Goal: Task Accomplishment & Management: Complete application form

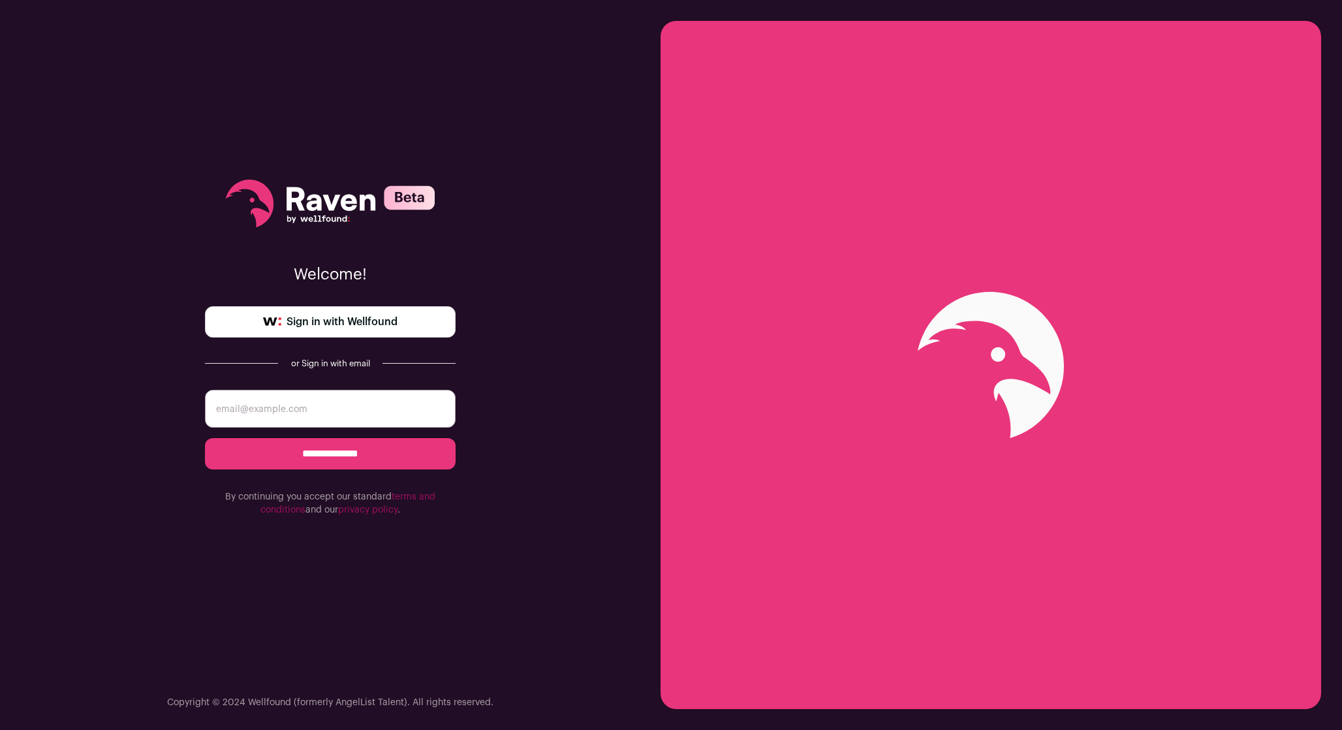
click at [416, 405] on input "email" at bounding box center [330, 409] width 251 height 38
type input "LDC0618@gmail.com"
click at [371, 451] on input "**********" at bounding box center [330, 453] width 251 height 31
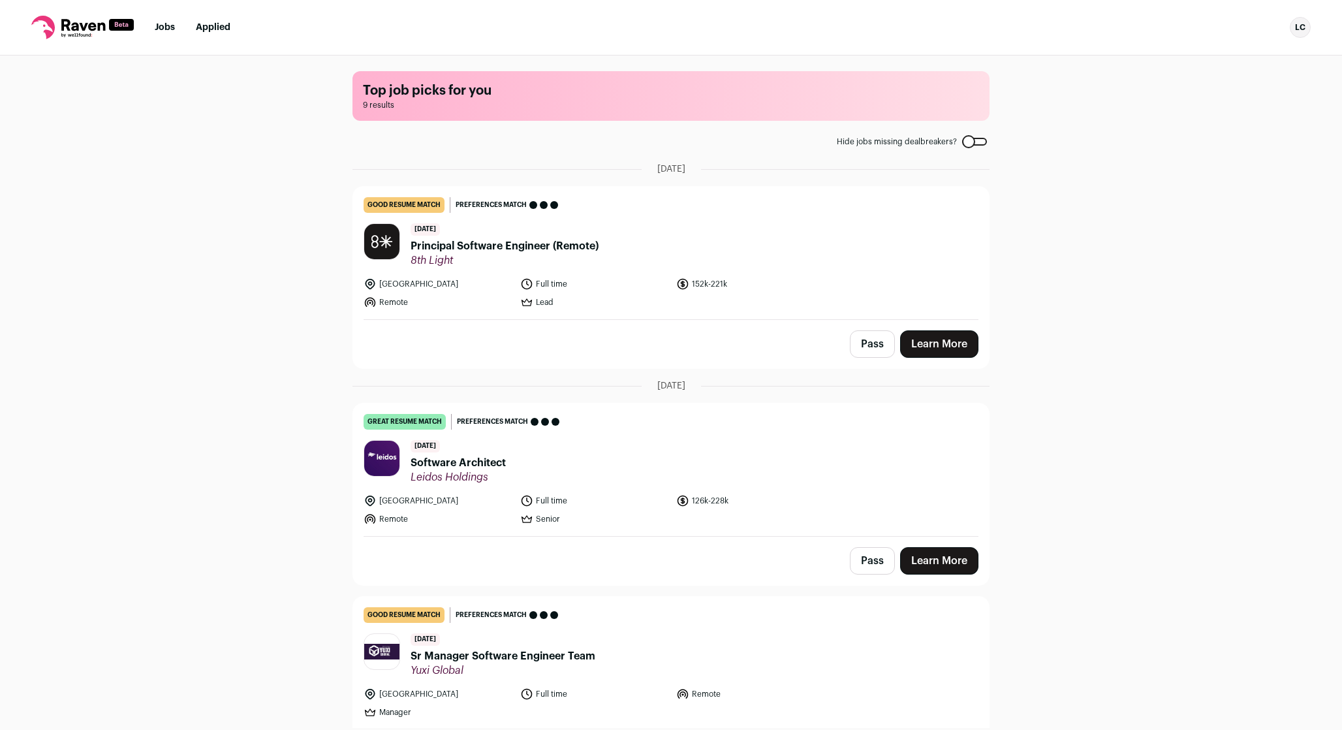
scroll to position [8, 0]
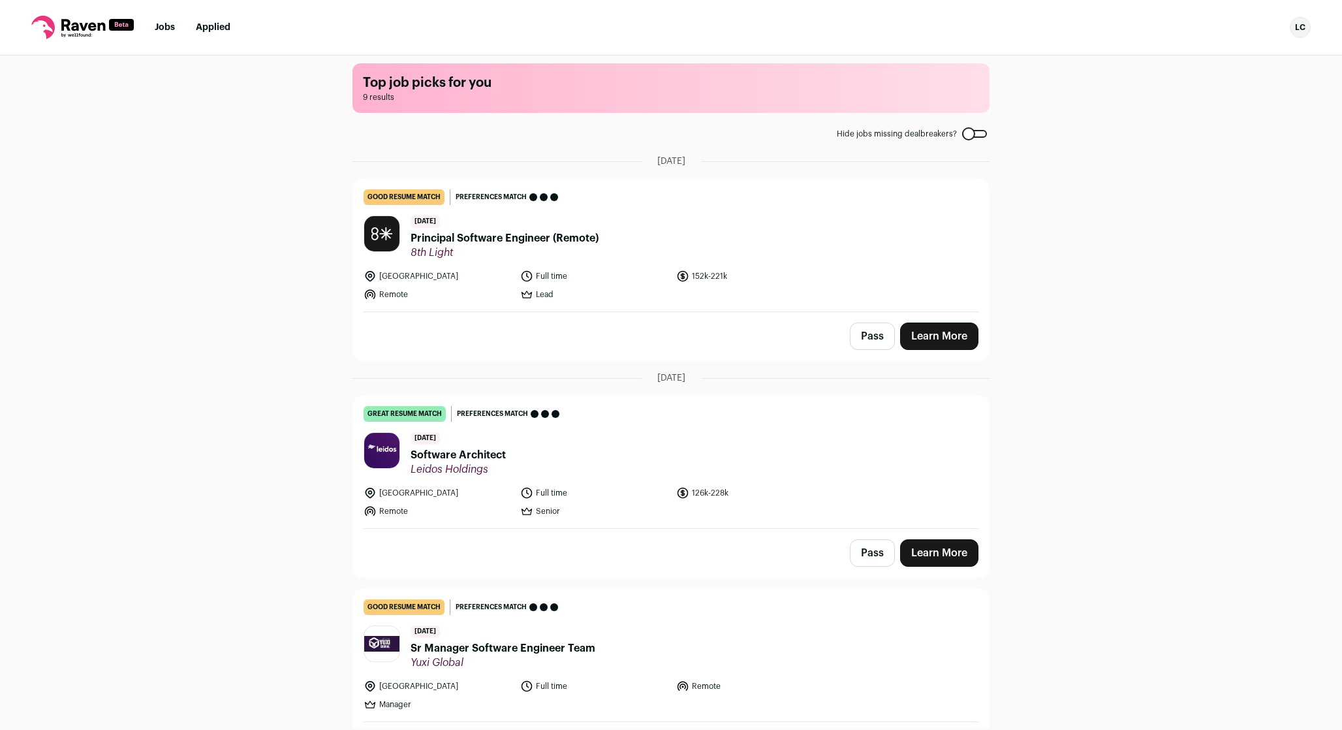
click at [919, 335] on link "Learn More" at bounding box center [939, 336] width 78 height 27
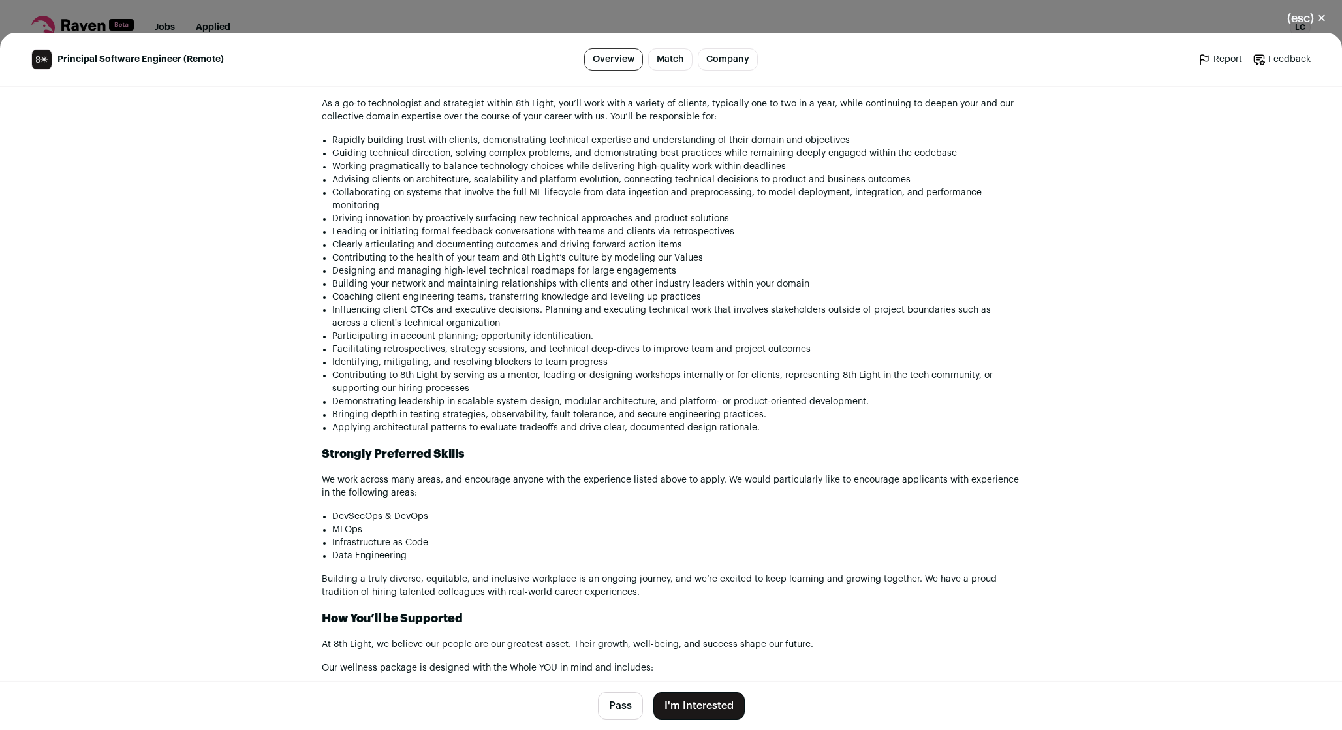
scroll to position [1193, 0]
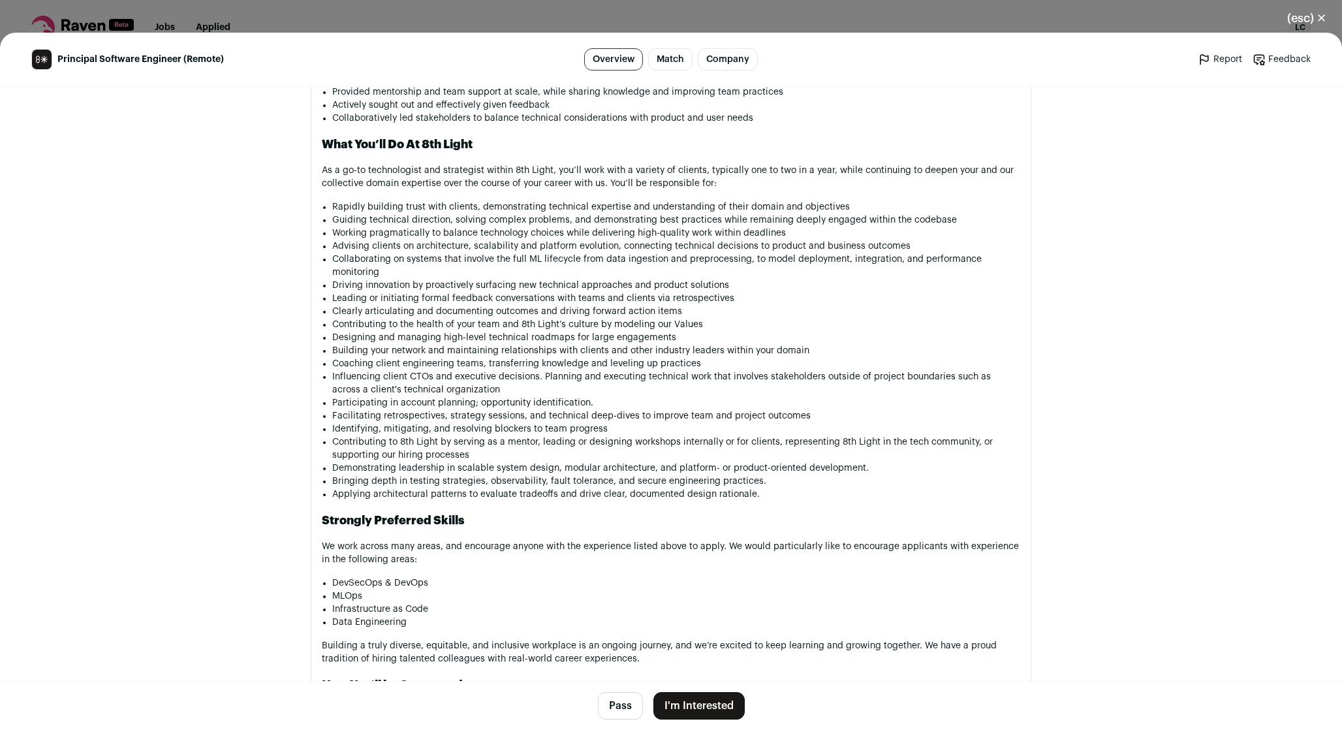
click at [564, 336] on li "Designing and managing high-level technical roadmaps for large engagements" at bounding box center [676, 337] width 688 height 13
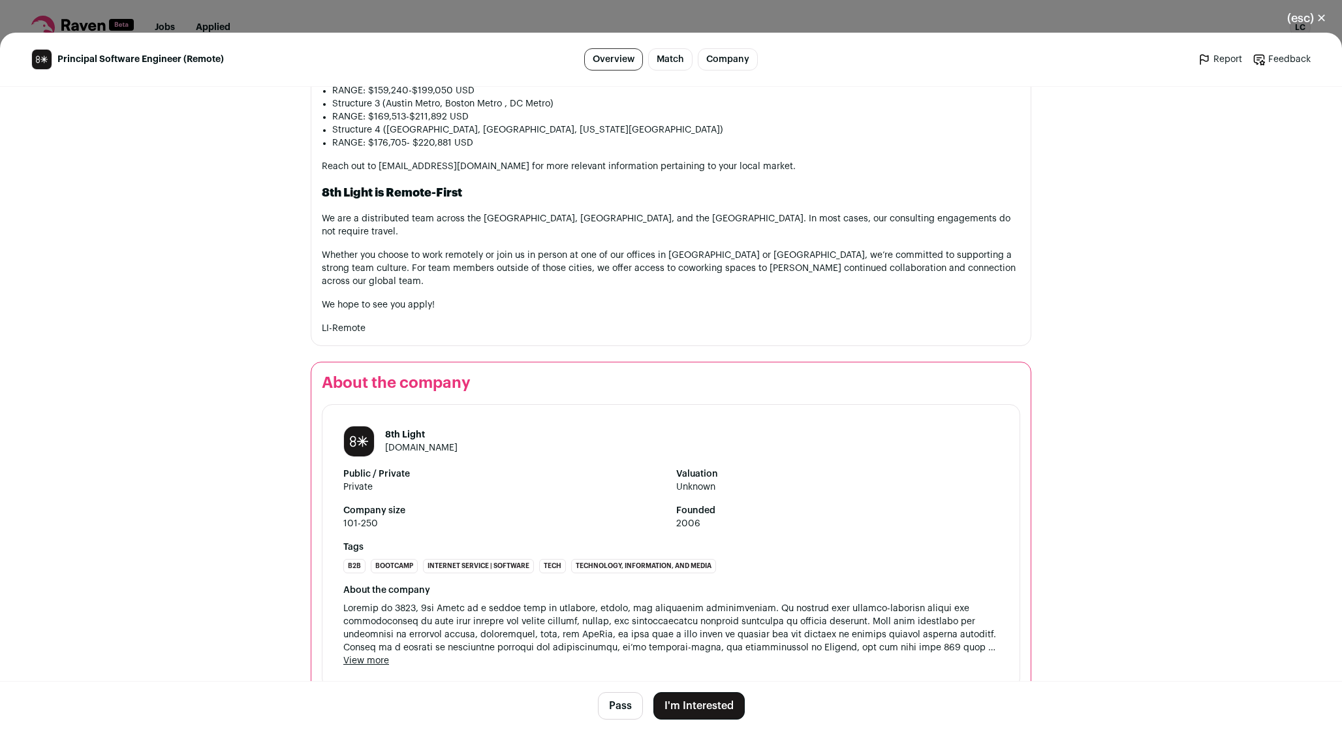
scroll to position [2123, 0]
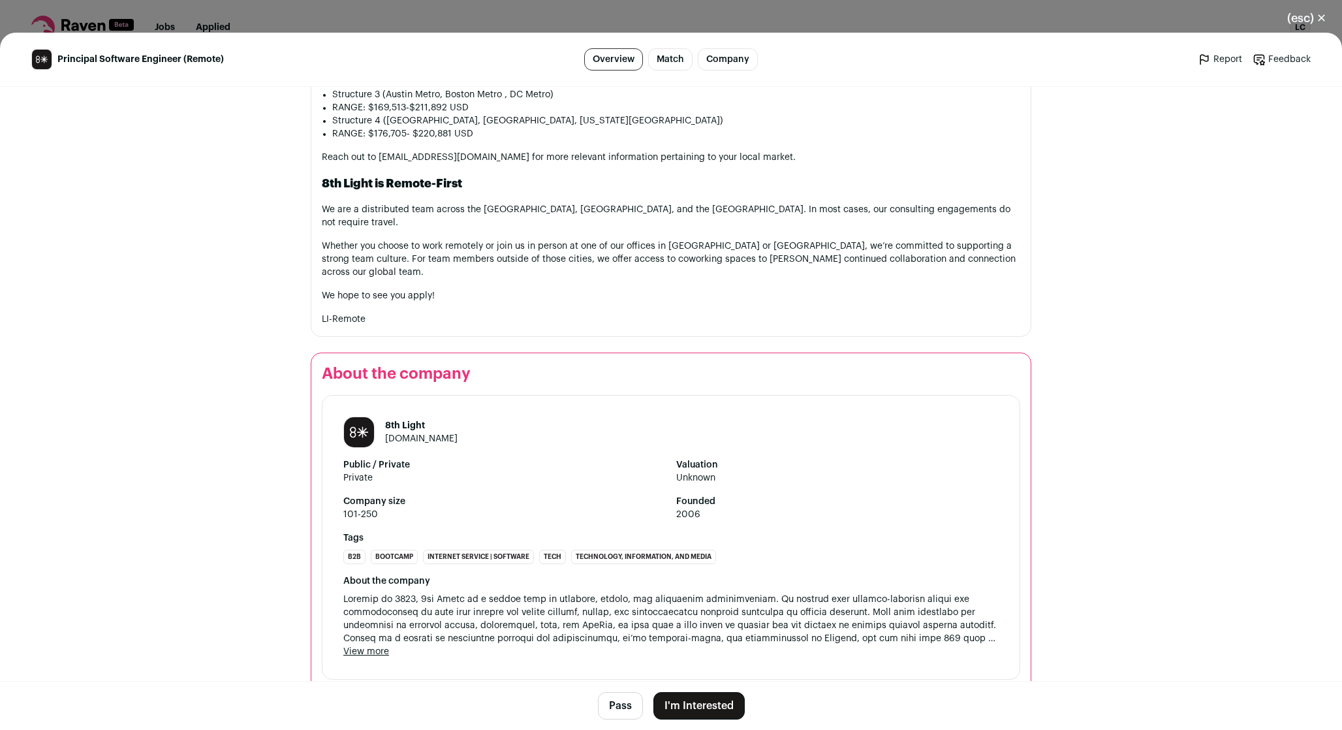
click at [1310, 20] on button "(esc) ✕" at bounding box center [1307, 18] width 71 height 29
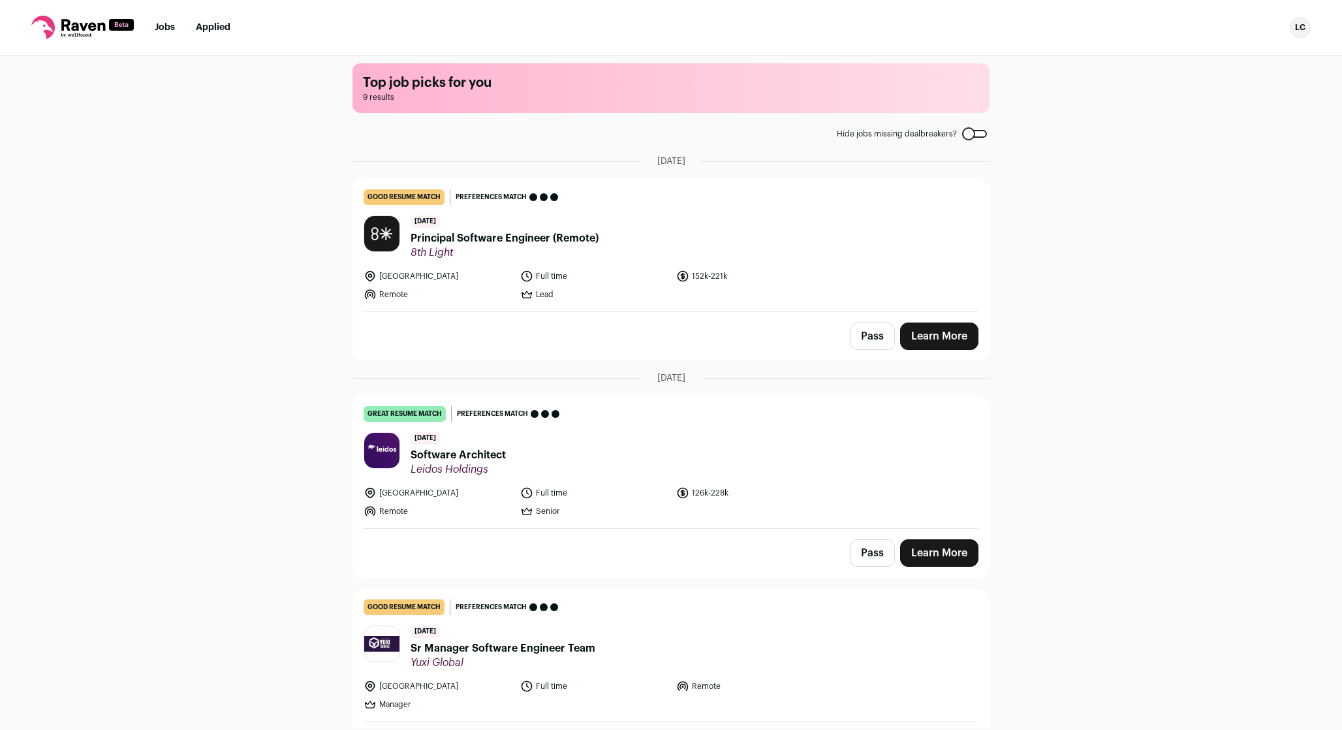
click at [919, 552] on link "Learn More" at bounding box center [939, 552] width 78 height 27
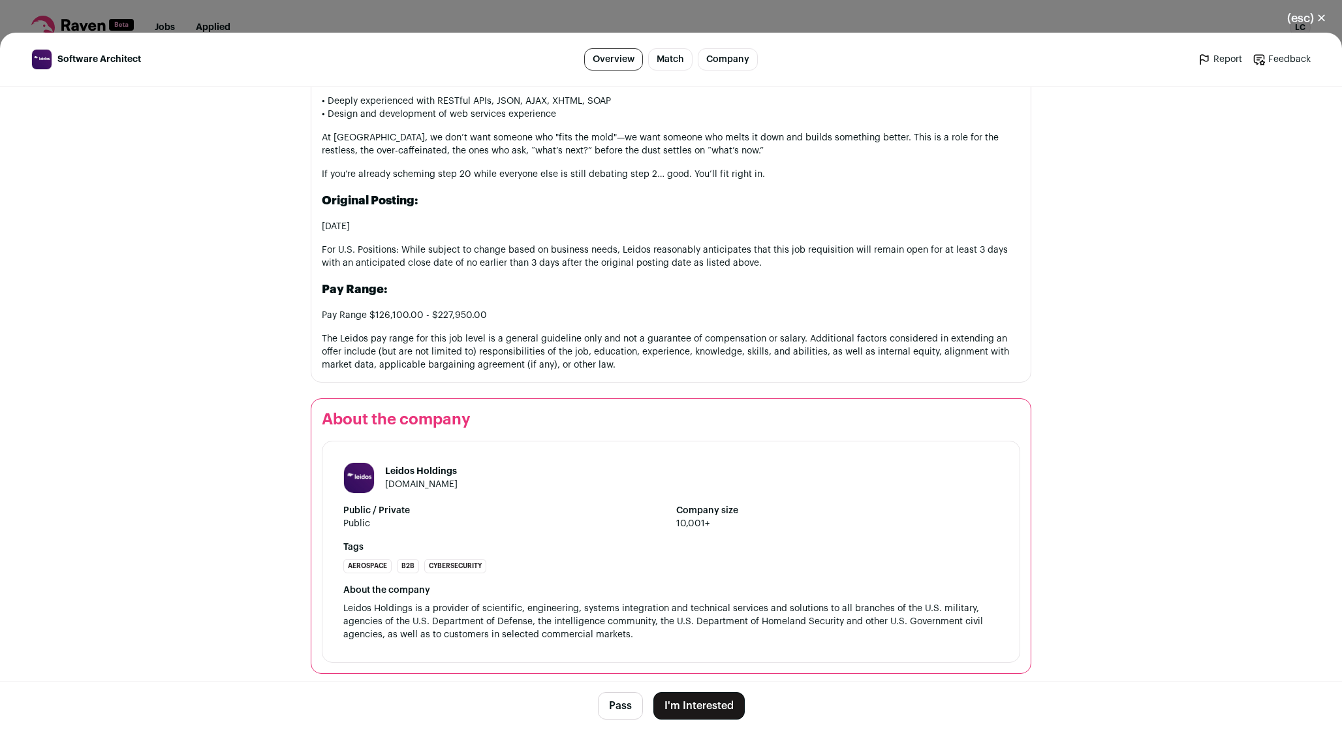
scroll to position [1532, 0]
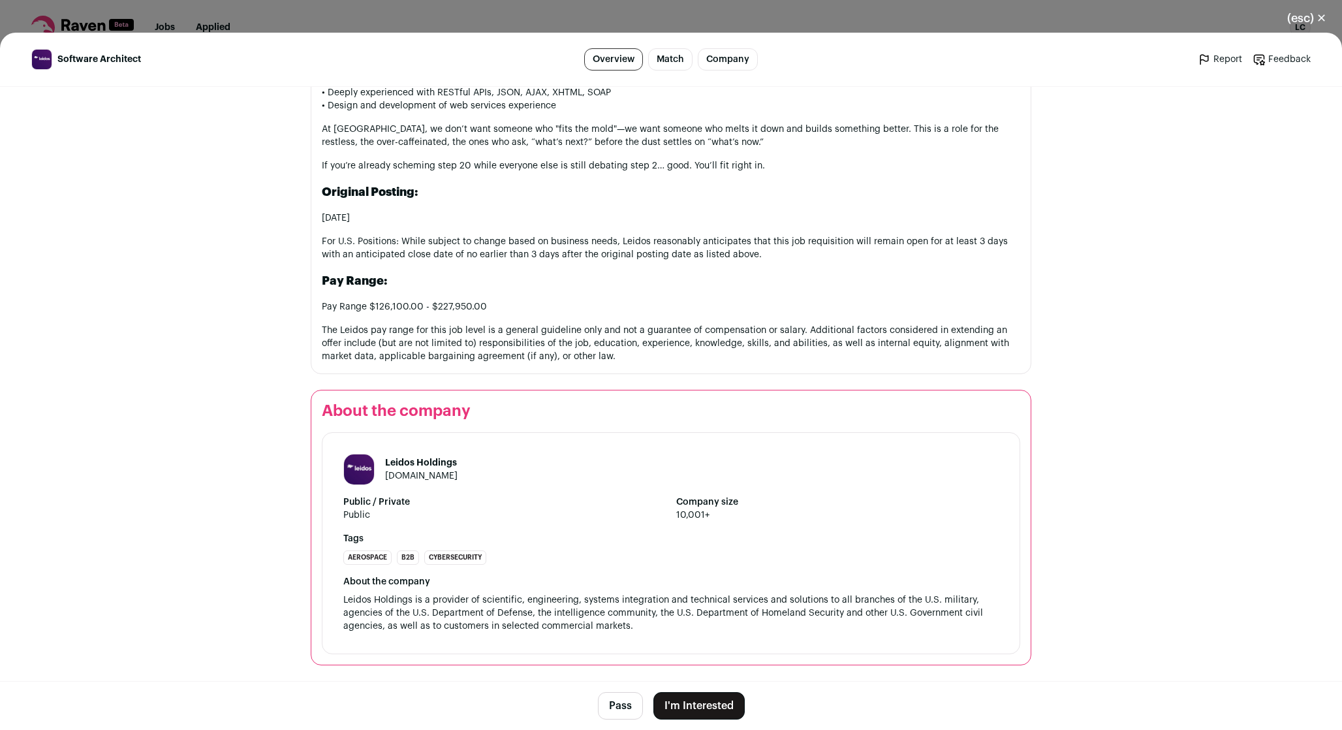
click at [686, 709] on button "I'm Interested" at bounding box center [699, 705] width 91 height 27
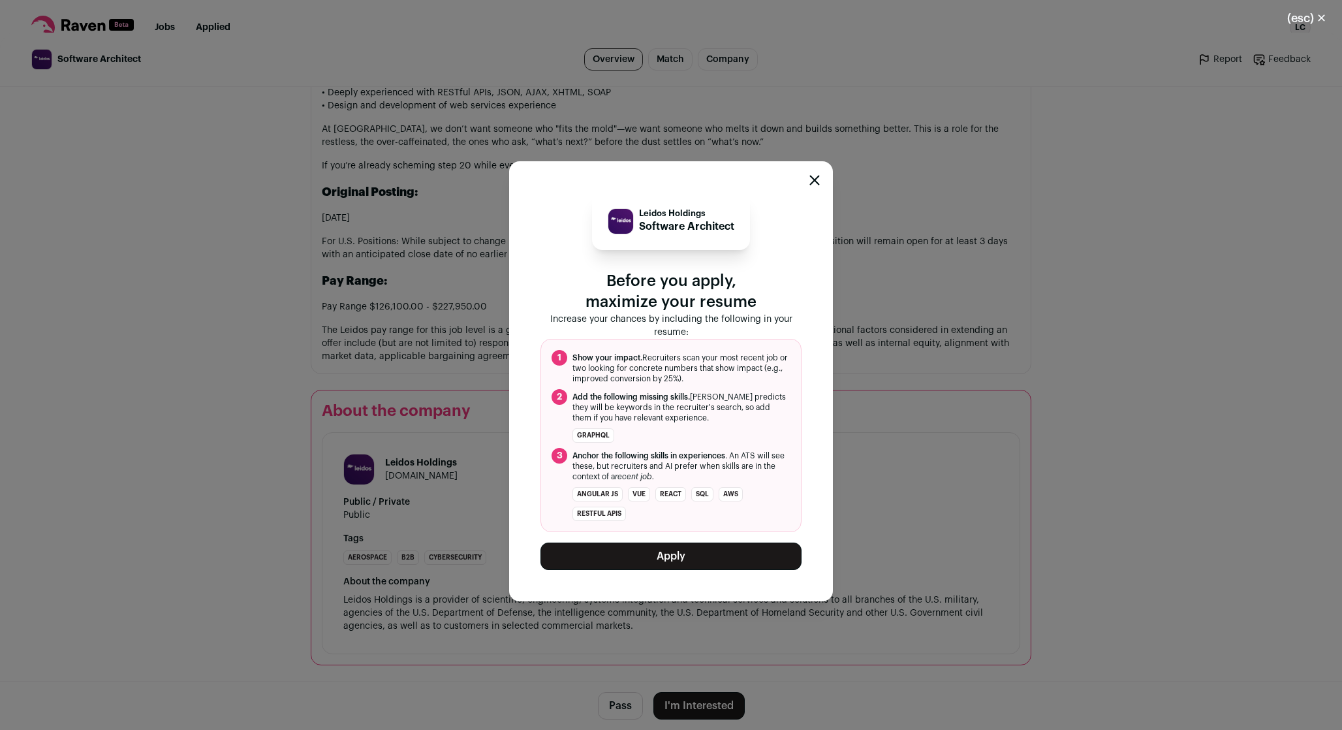
click at [731, 564] on button "Apply" at bounding box center [671, 556] width 261 height 27
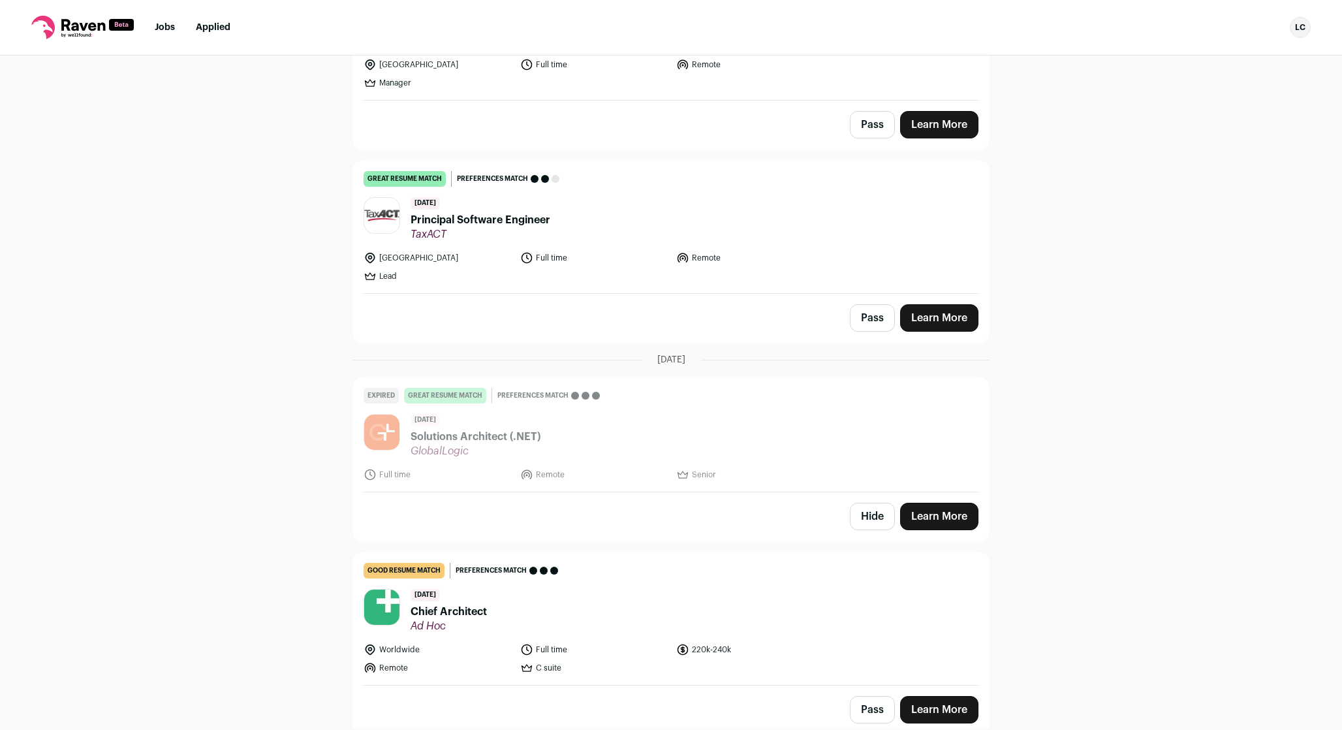
scroll to position [453, 0]
